Goal: Task Accomplishment & Management: Complete application form

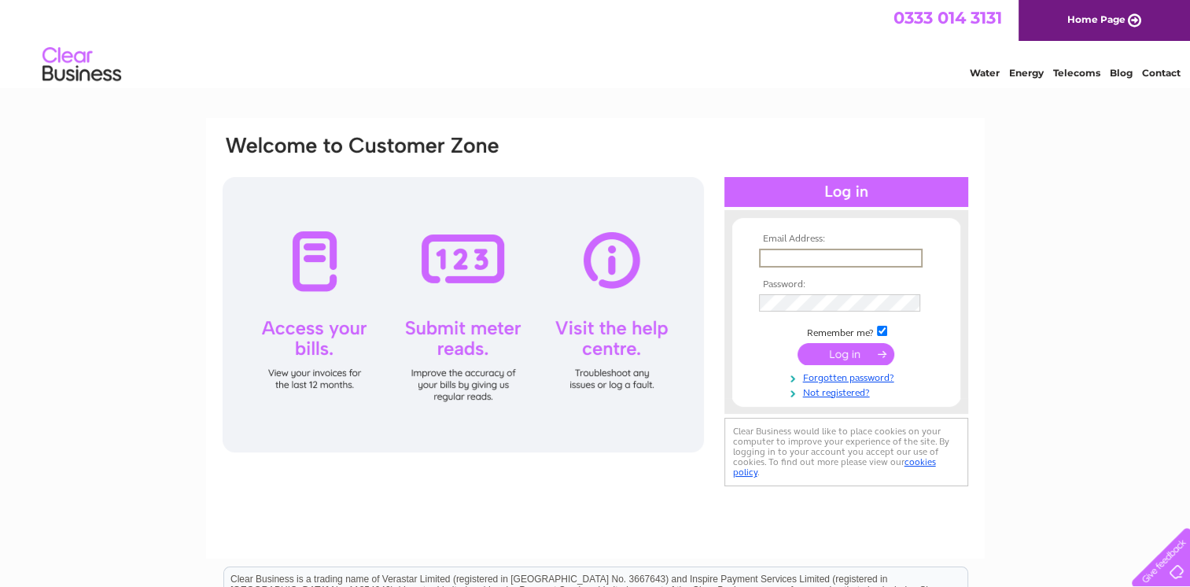
click at [837, 258] on input "text" at bounding box center [841, 257] width 164 height 19
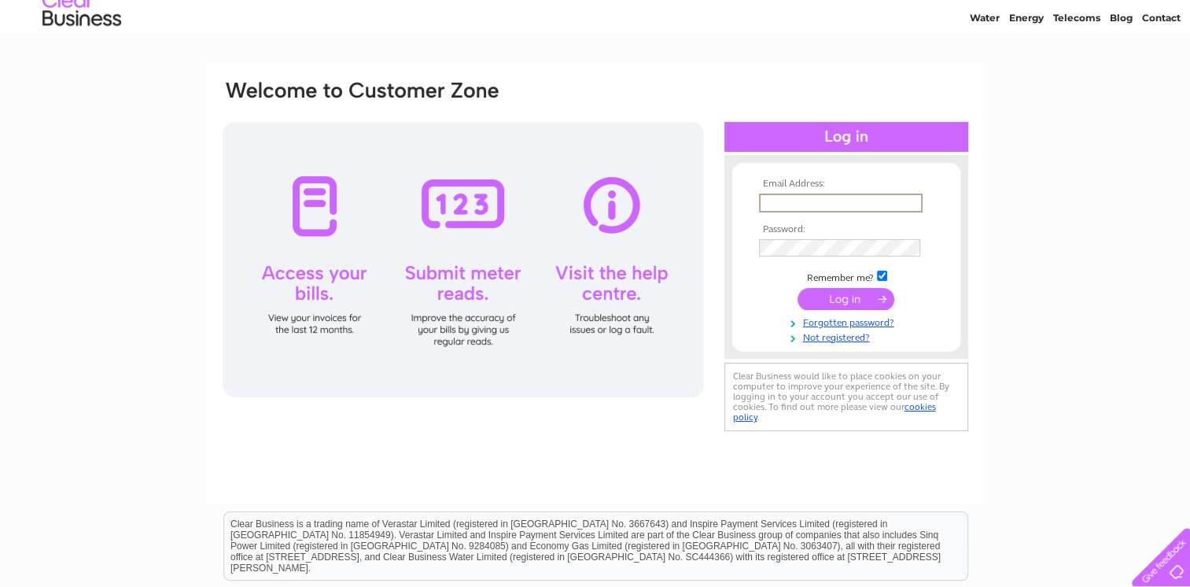
scroll to position [79, 0]
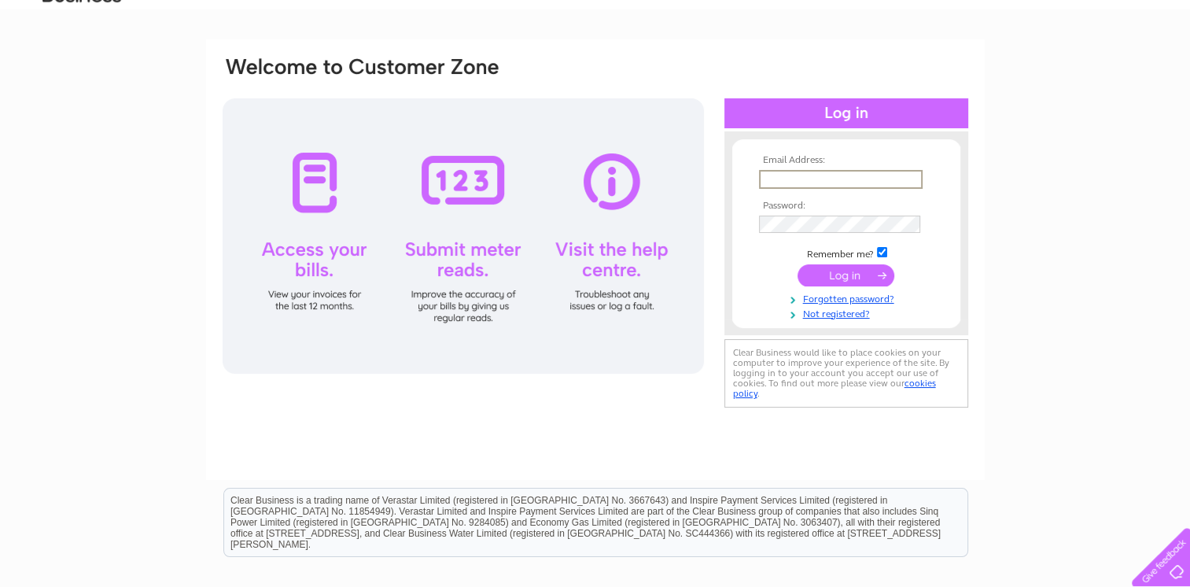
click at [728, 374] on div "Clear Business would like to place cookies on your computer to improve your exp…" at bounding box center [846, 373] width 244 height 68
click at [857, 312] on link "Not registered?" at bounding box center [848, 311] width 179 height 15
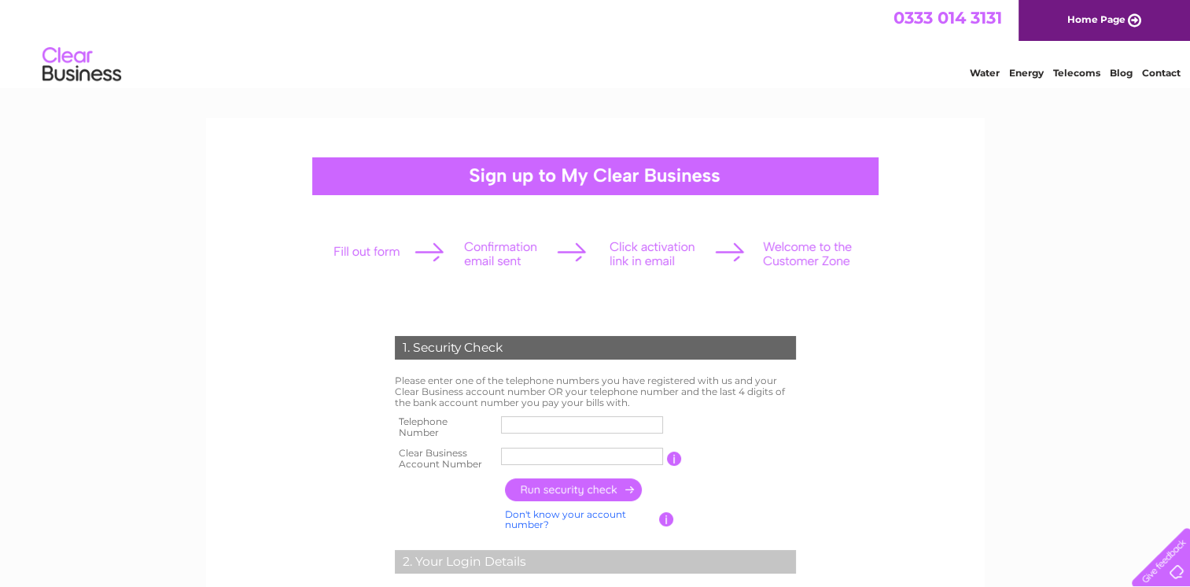
click at [558, 423] on input "text" at bounding box center [582, 424] width 162 height 17
paste input "30318047"
type input "30318047"
drag, startPoint x: 896, startPoint y: 436, endPoint x: 687, endPoint y: 499, distance: 218.4
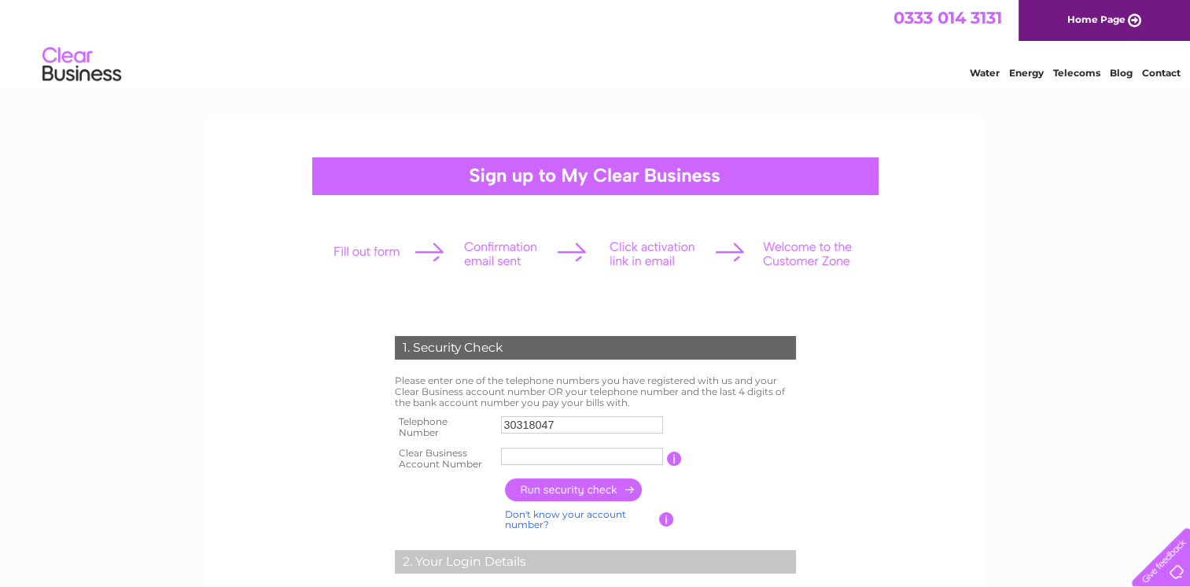
click at [545, 427] on input "30318047" at bounding box center [582, 424] width 162 height 17
click at [545, 427] on input "30318047" at bounding box center [583, 424] width 164 height 19
click at [525, 463] on input "text" at bounding box center [582, 455] width 162 height 17
paste input "30318047"
type input "30318047"
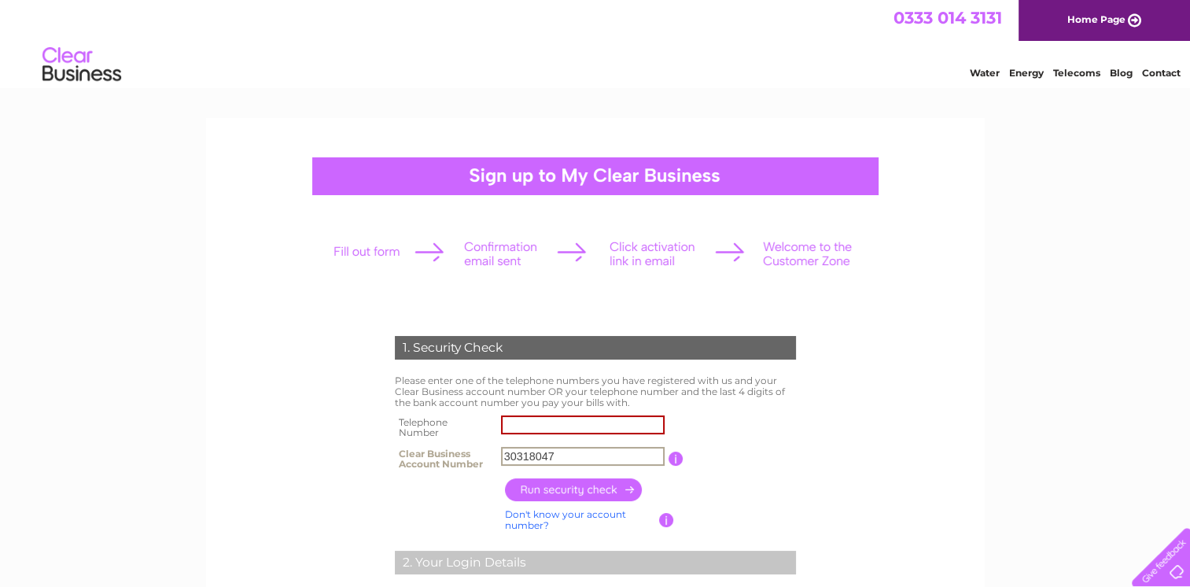
click at [569, 429] on input "text" at bounding box center [583, 424] width 164 height 19
paste input "01313804867"
type input "01313804867"
drag, startPoint x: 928, startPoint y: 403, endPoint x: 912, endPoint y: 414, distance: 19.7
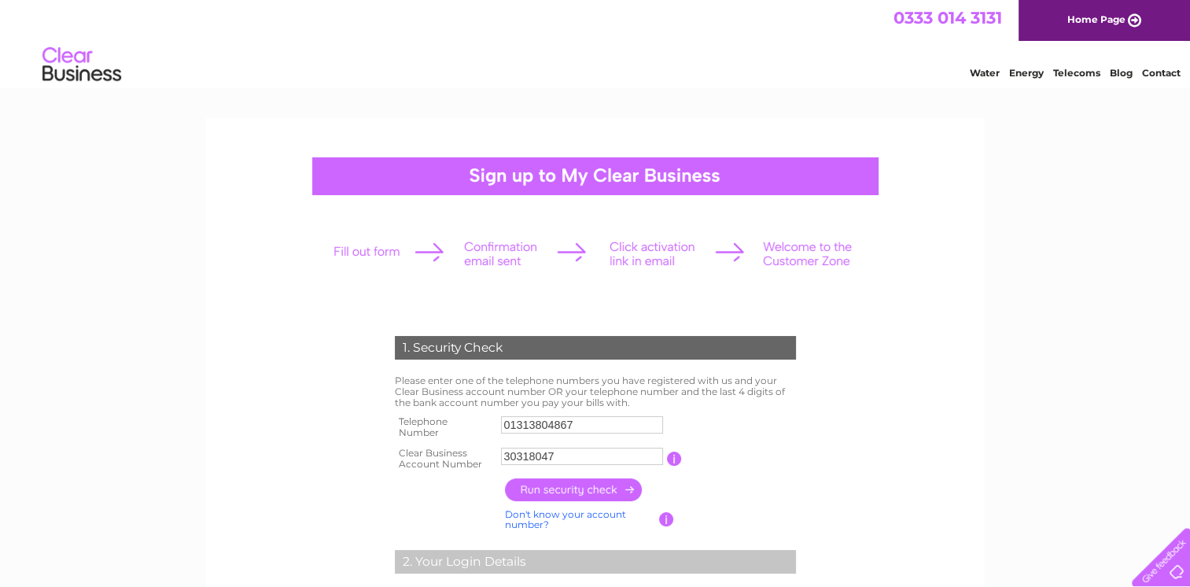
click at [594, 488] on input "button" at bounding box center [574, 489] width 138 height 23
